Goal: Use online tool/utility: Utilize a website feature to perform a specific function

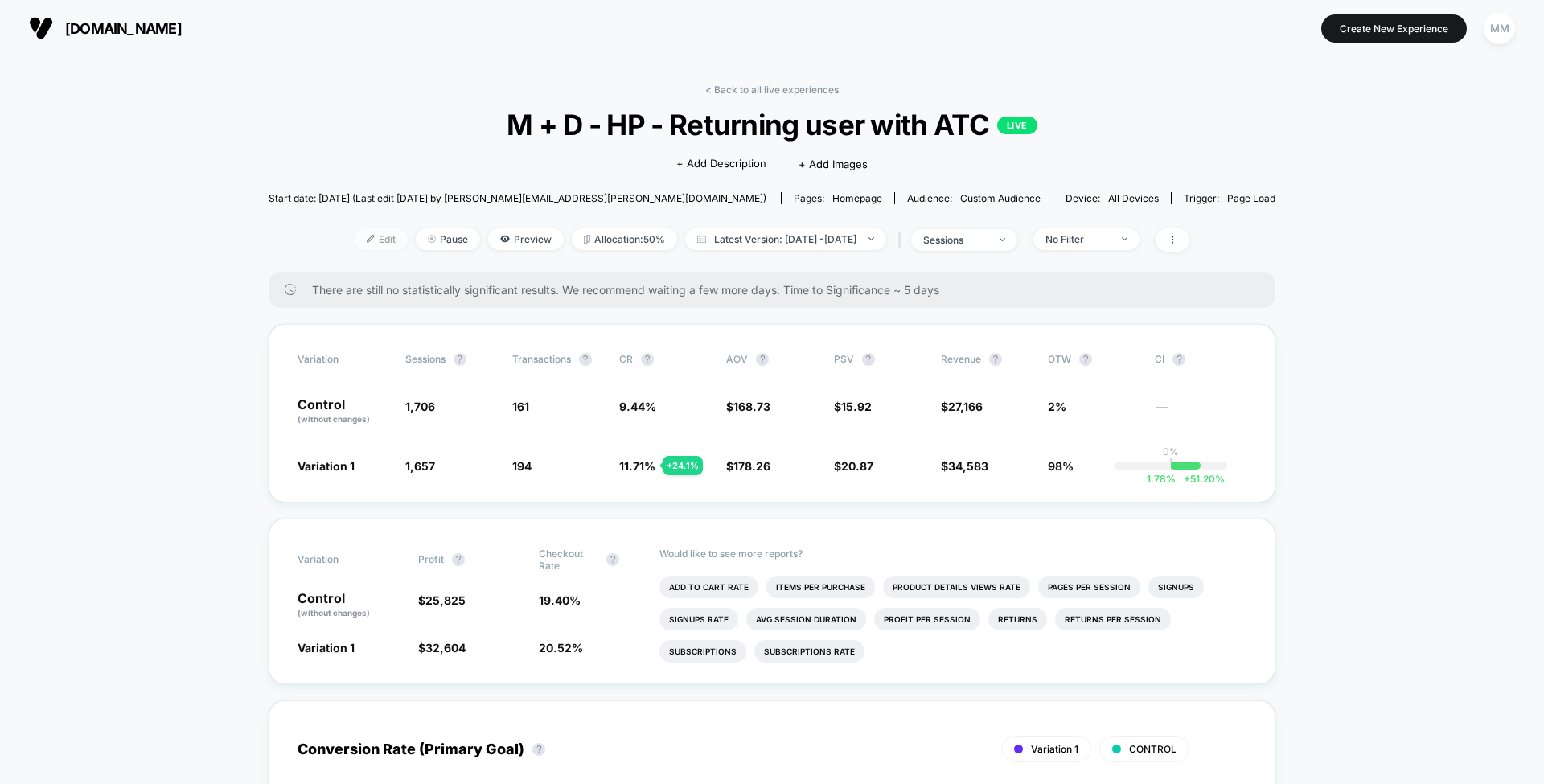
click at [366, 237] on img at bounding box center [370, 238] width 8 height 8
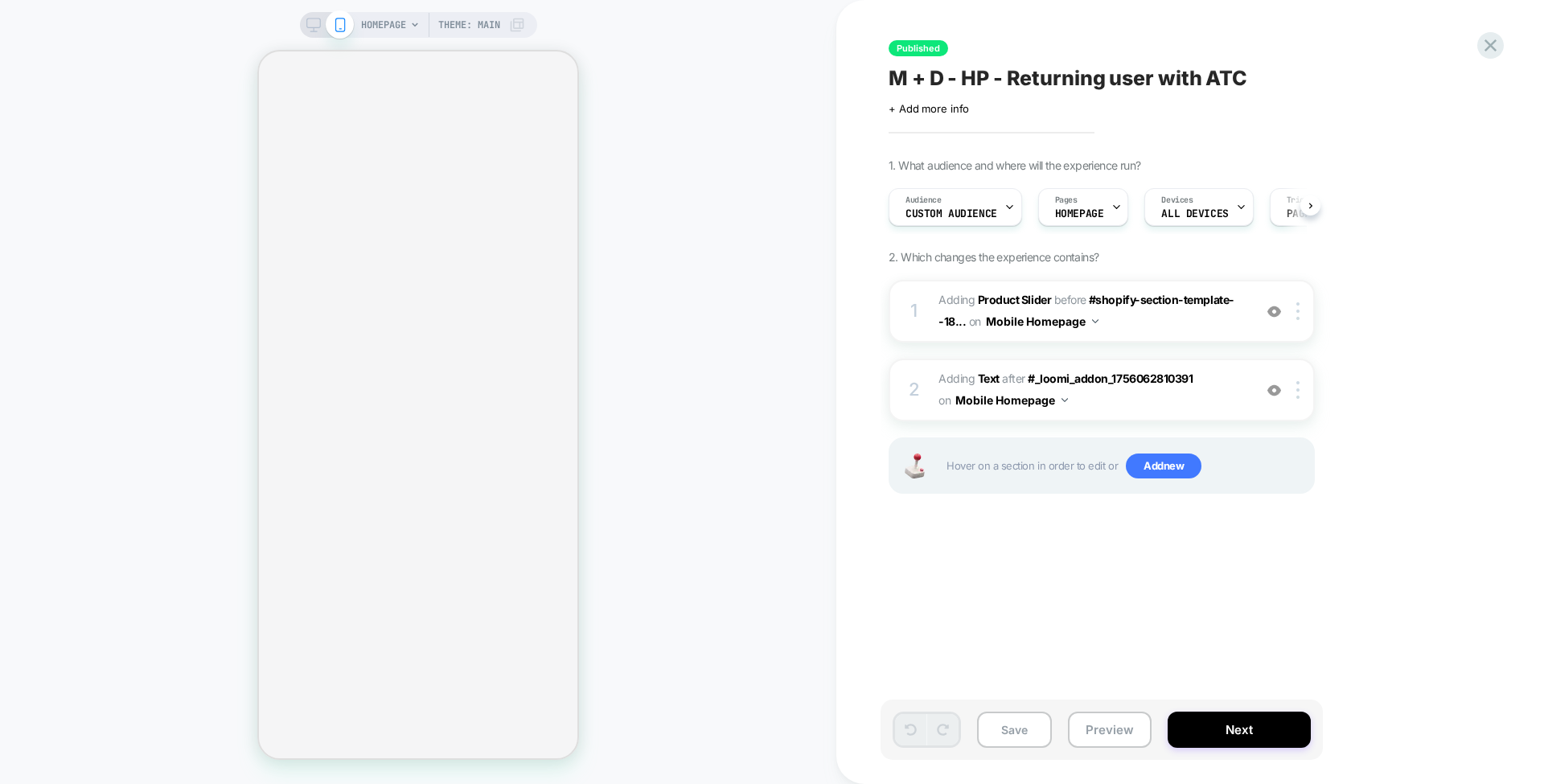
scroll to position [0, 1]
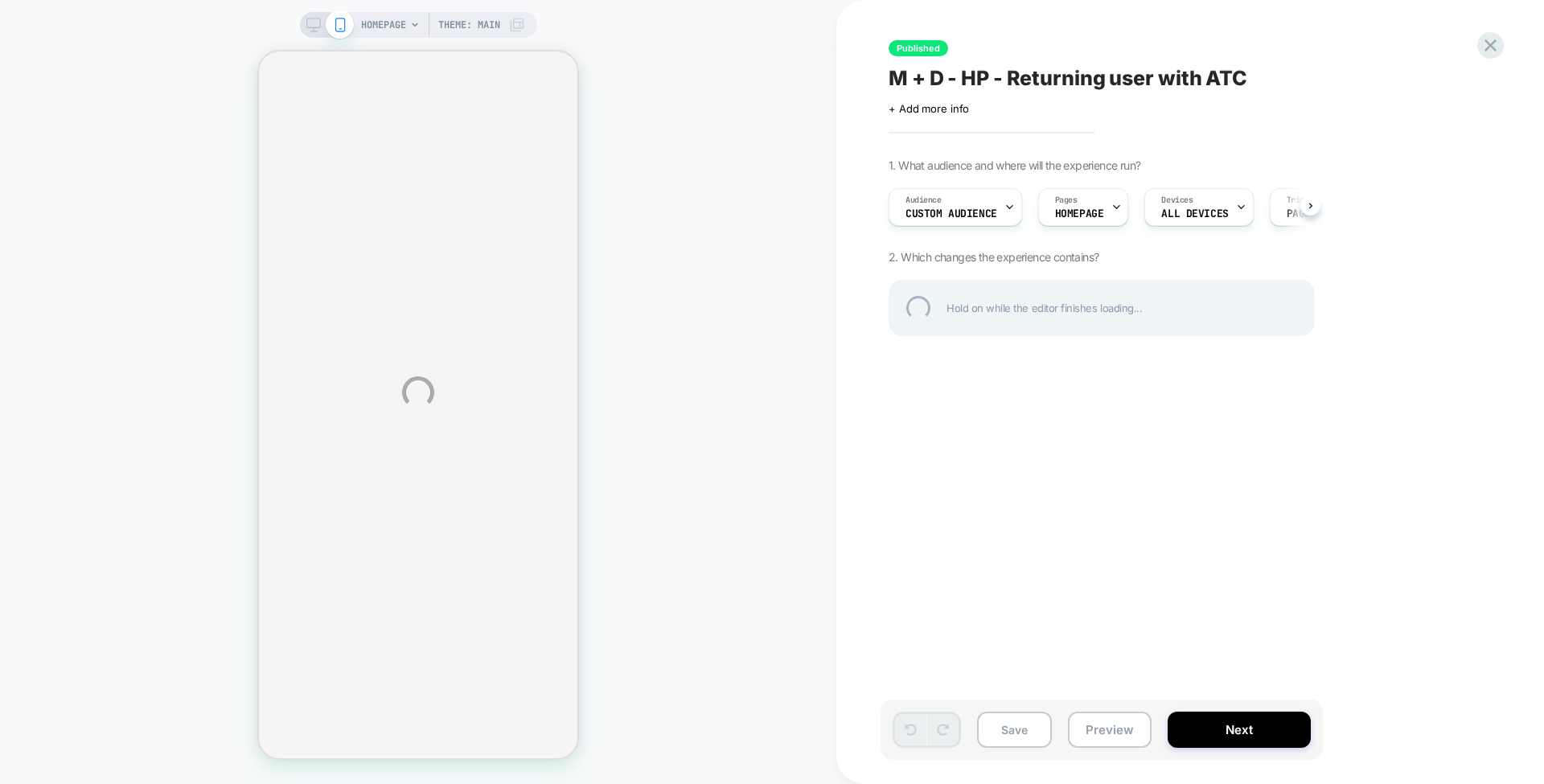
click at [739, 491] on div "HOMEPAGE Theme: MAIN Published M + D - HP - Returning user with ATC Click to ed…" at bounding box center [772, 392] width 1544 height 784
